Goal: Navigation & Orientation: Find specific page/section

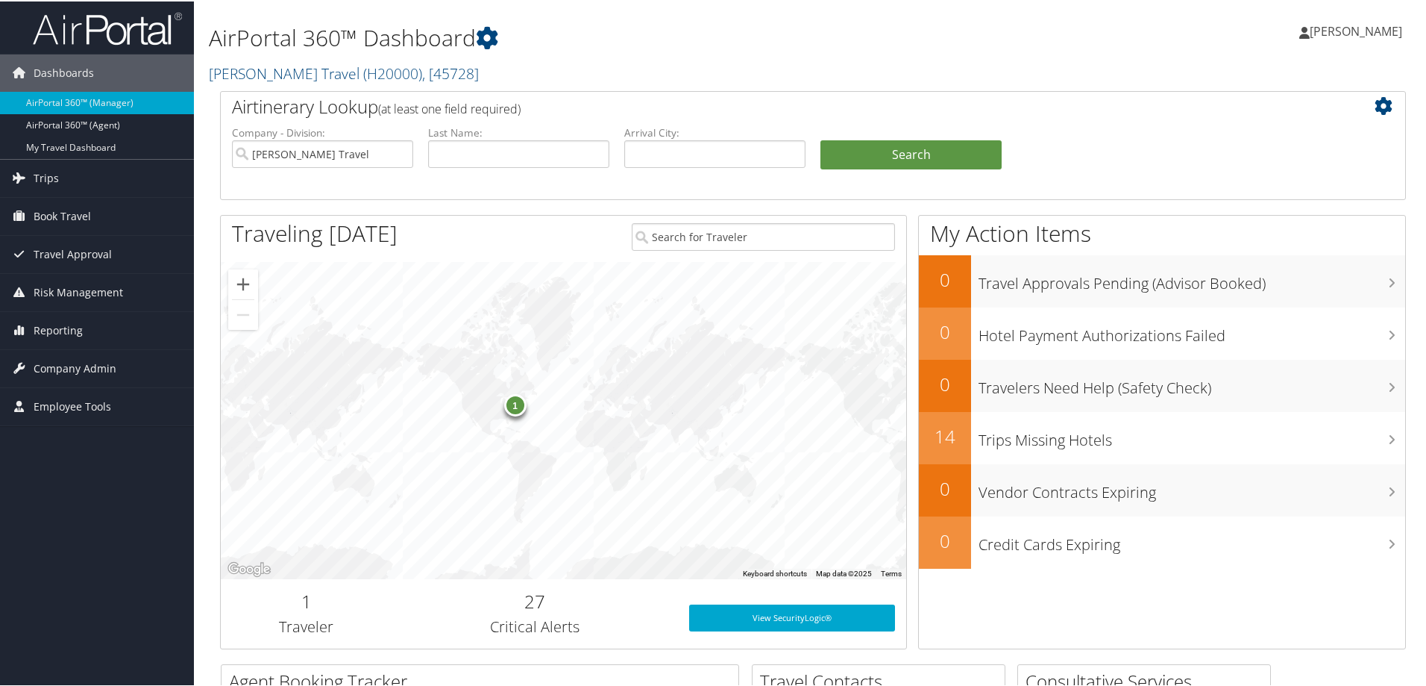
click at [516, 405] on div "1" at bounding box center [515, 403] width 22 height 22
click at [674, 307] on button "Close" at bounding box center [692, 317] width 36 height 36
click at [116, 123] on link "AirPortal 360™ (Agent)" at bounding box center [97, 124] width 194 height 22
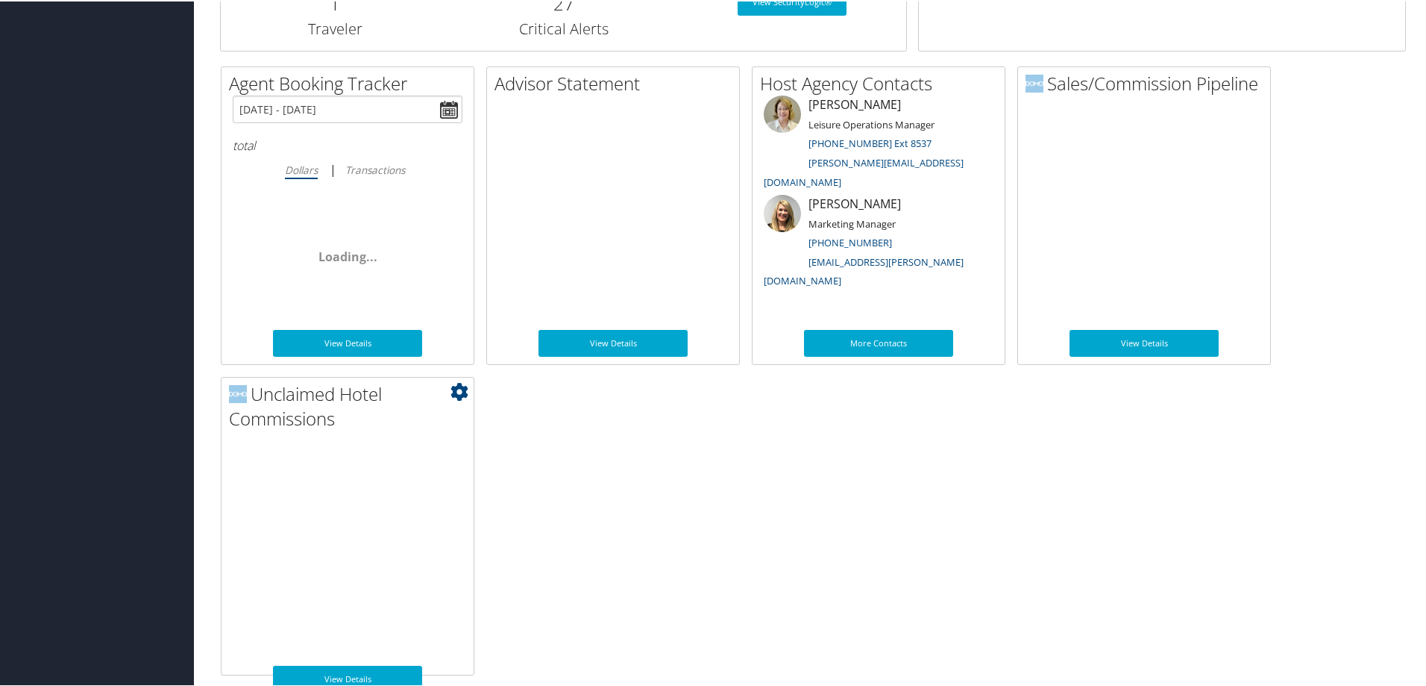
scroll to position [746, 0]
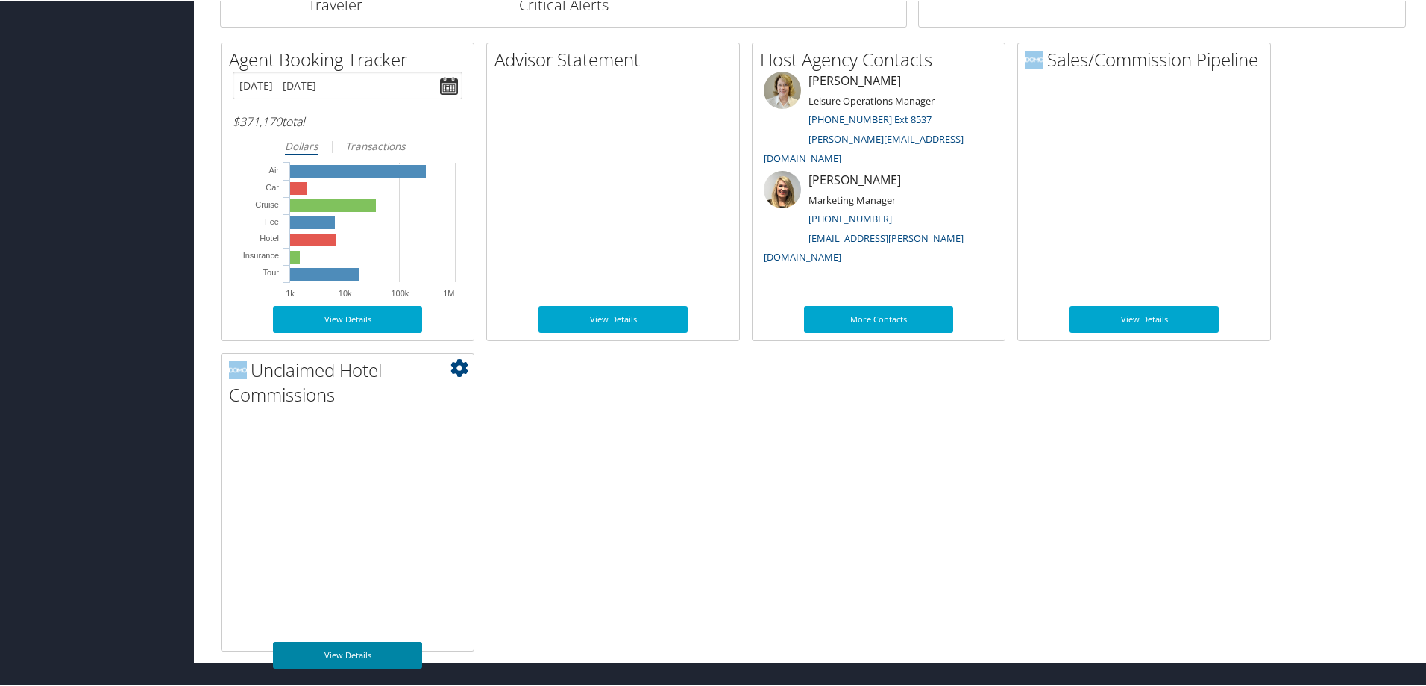
click at [346, 651] on link "View Details" at bounding box center [347, 653] width 149 height 27
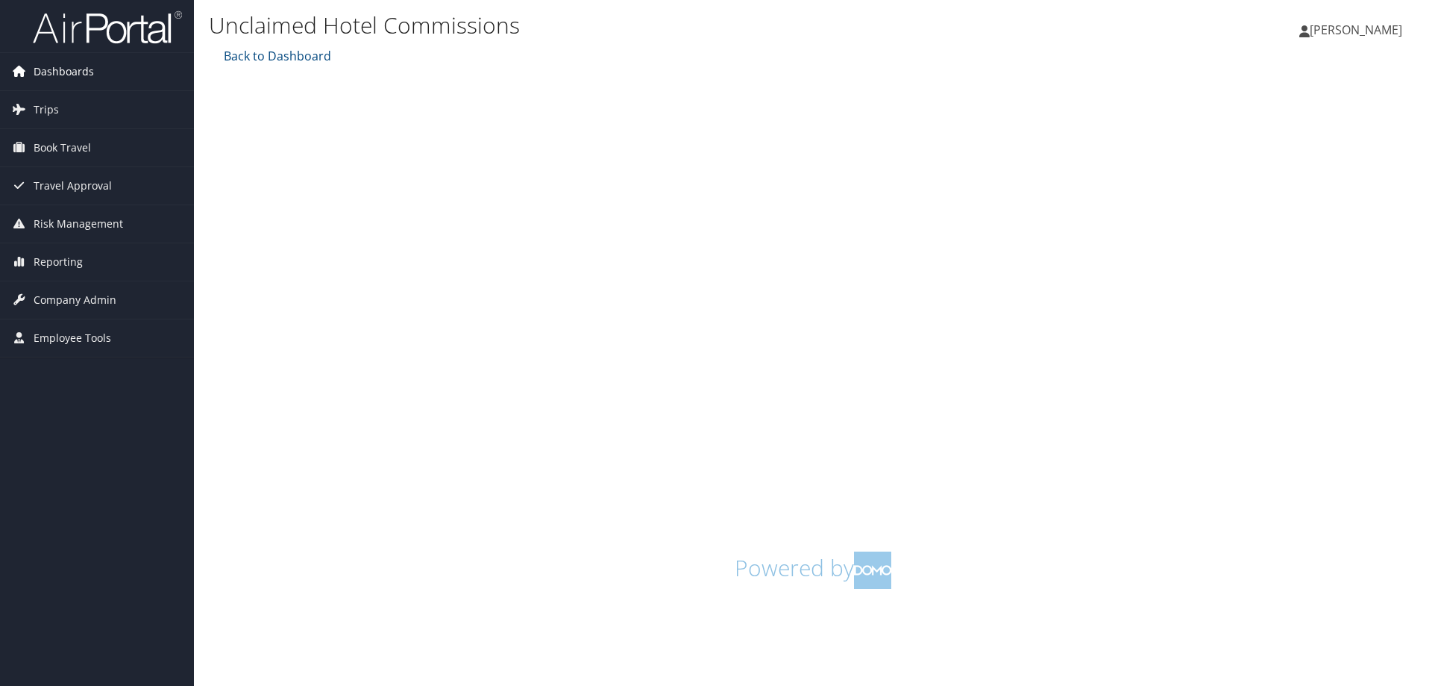
click at [65, 76] on span "Dashboards" at bounding box center [64, 71] width 60 height 37
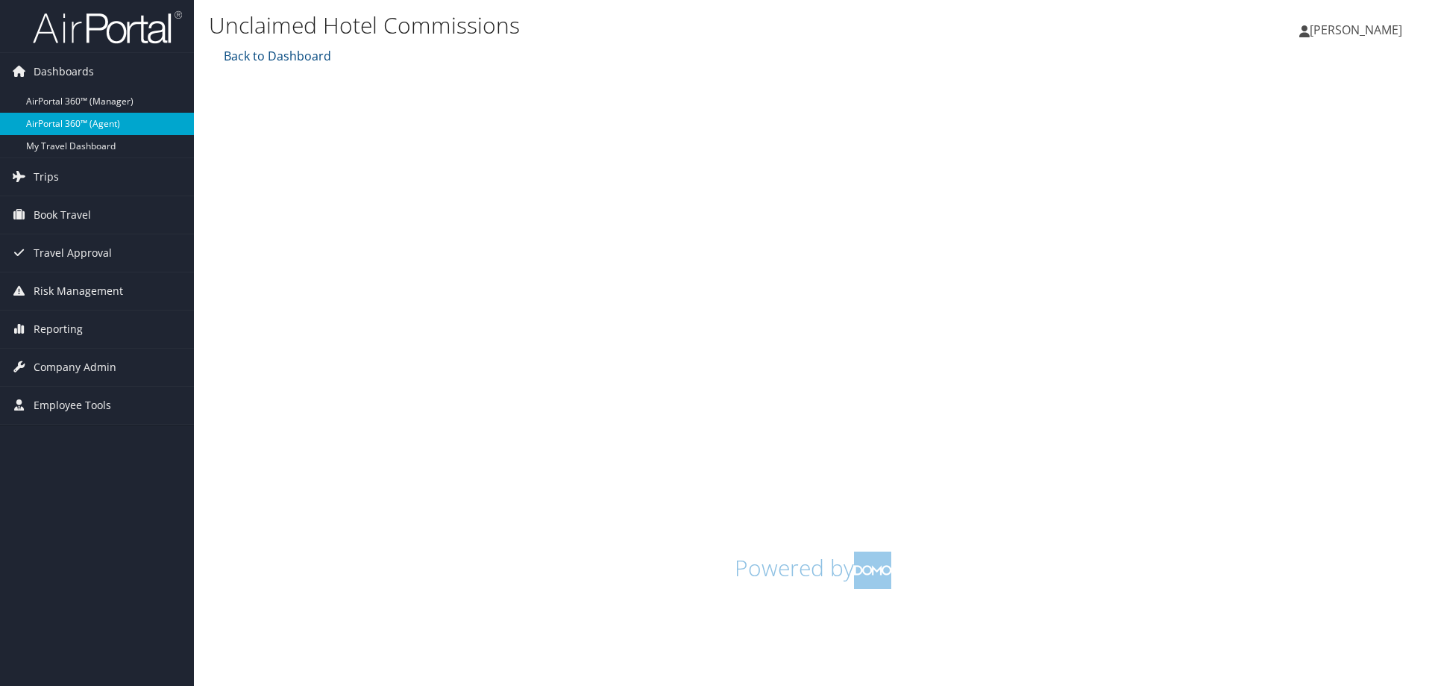
click at [65, 123] on link "AirPortal 360™ (Agent)" at bounding box center [97, 124] width 194 height 22
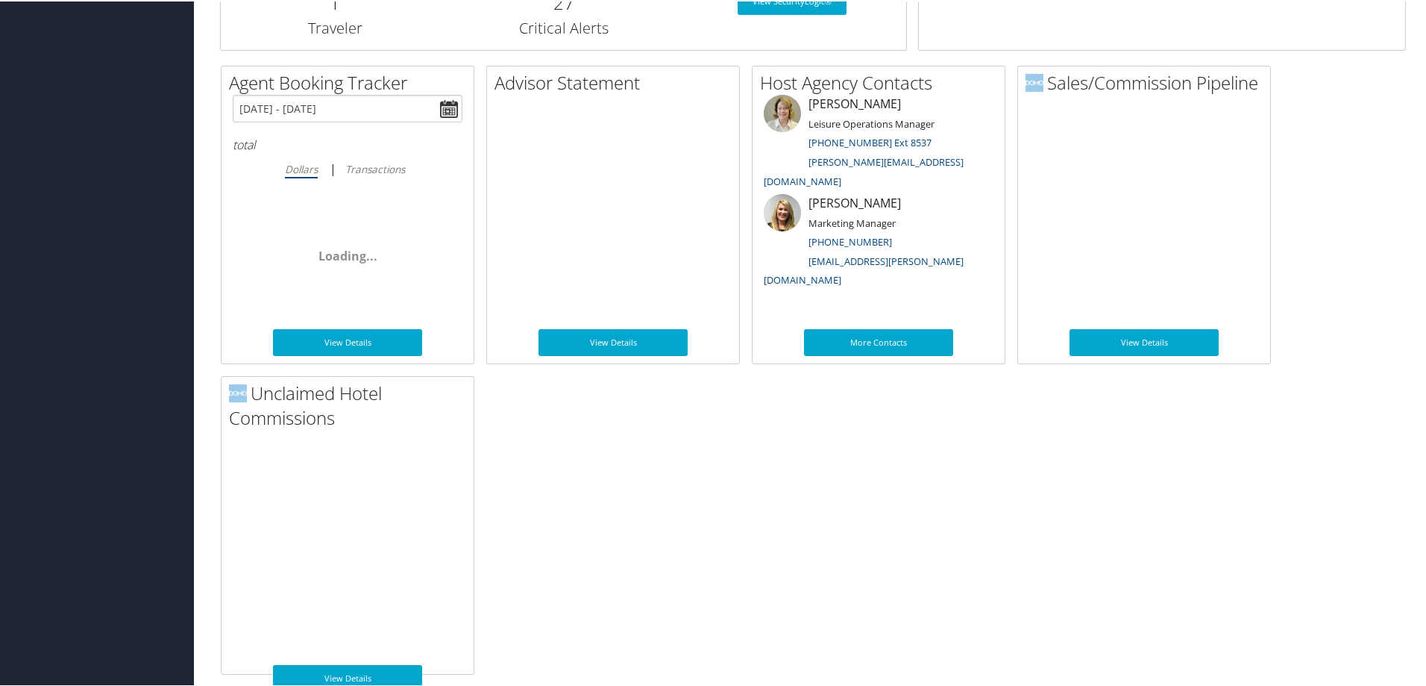
scroll to position [746, 0]
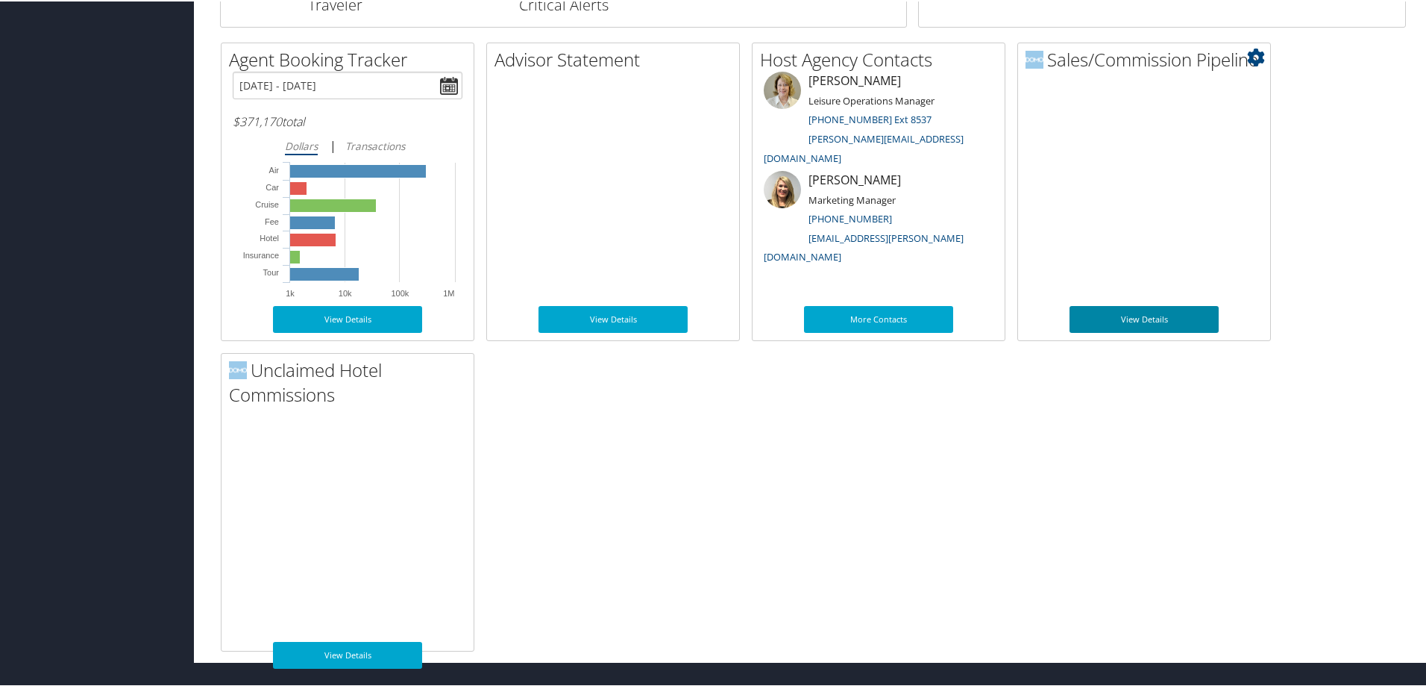
click at [1148, 318] on link "View Details" at bounding box center [1144, 317] width 149 height 27
